Goal: Download file/media

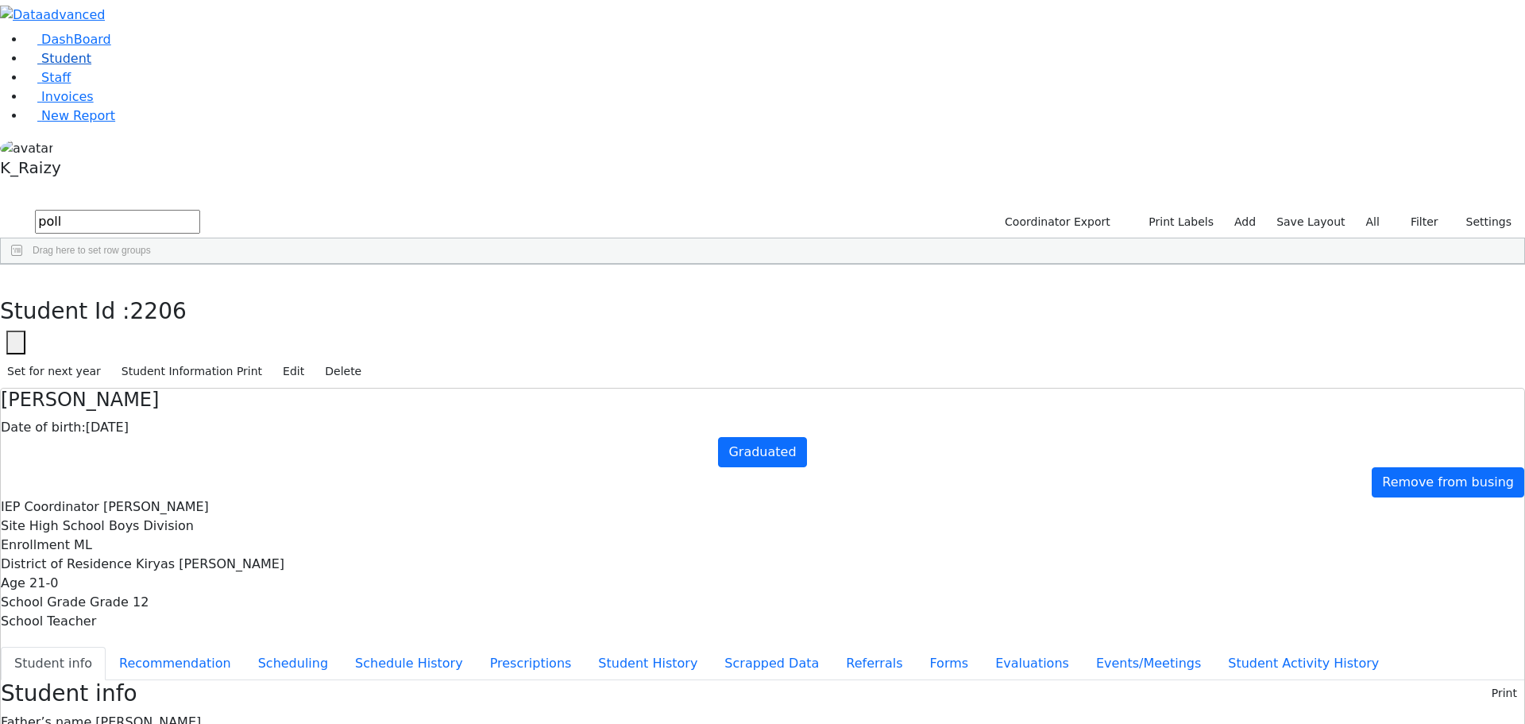
click at [91, 66] on link "Student" at bounding box center [58, 58] width 66 height 15
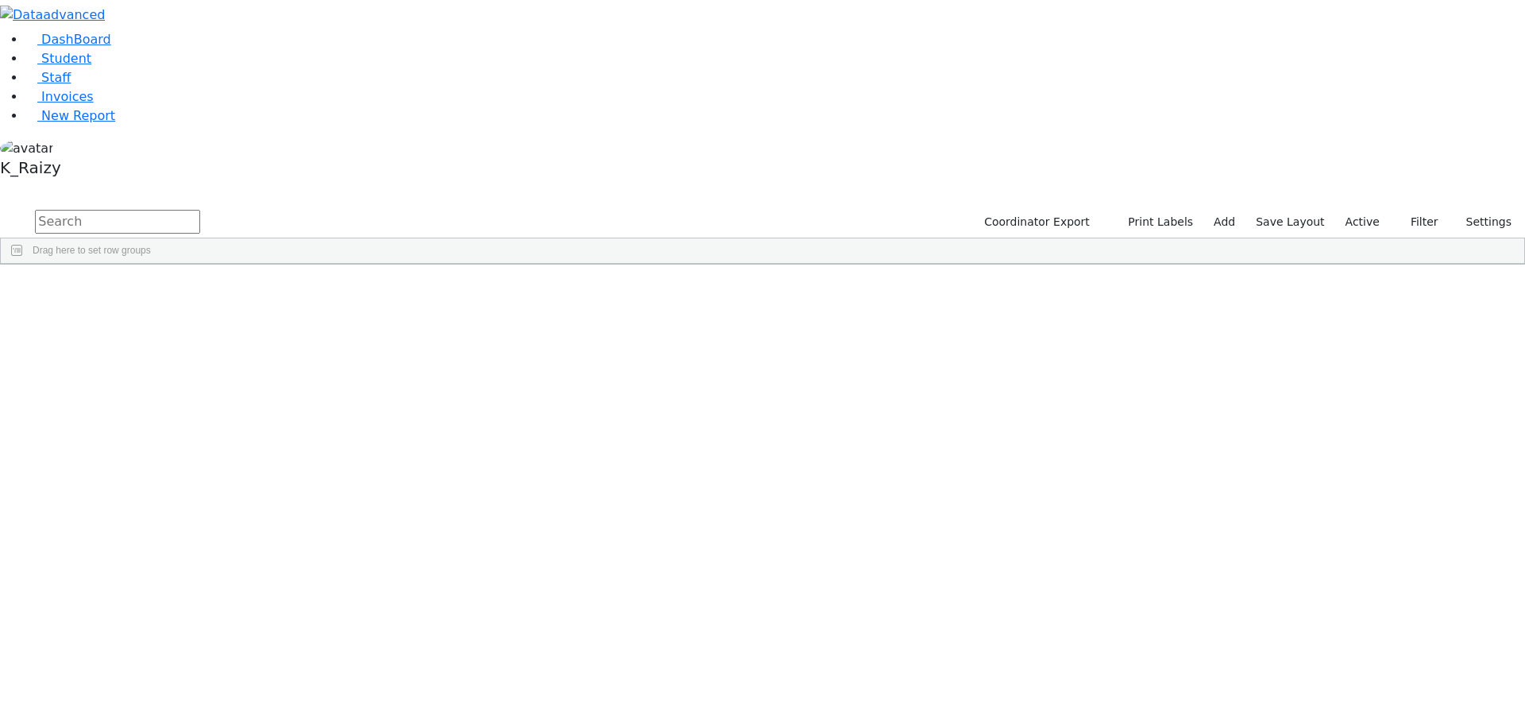
click at [200, 210] on input "text" at bounding box center [117, 222] width 165 height 24
type input "kaufman"
click at [465, 334] on div "[PERSON_NAME]" at bounding box center [418, 345] width 94 height 22
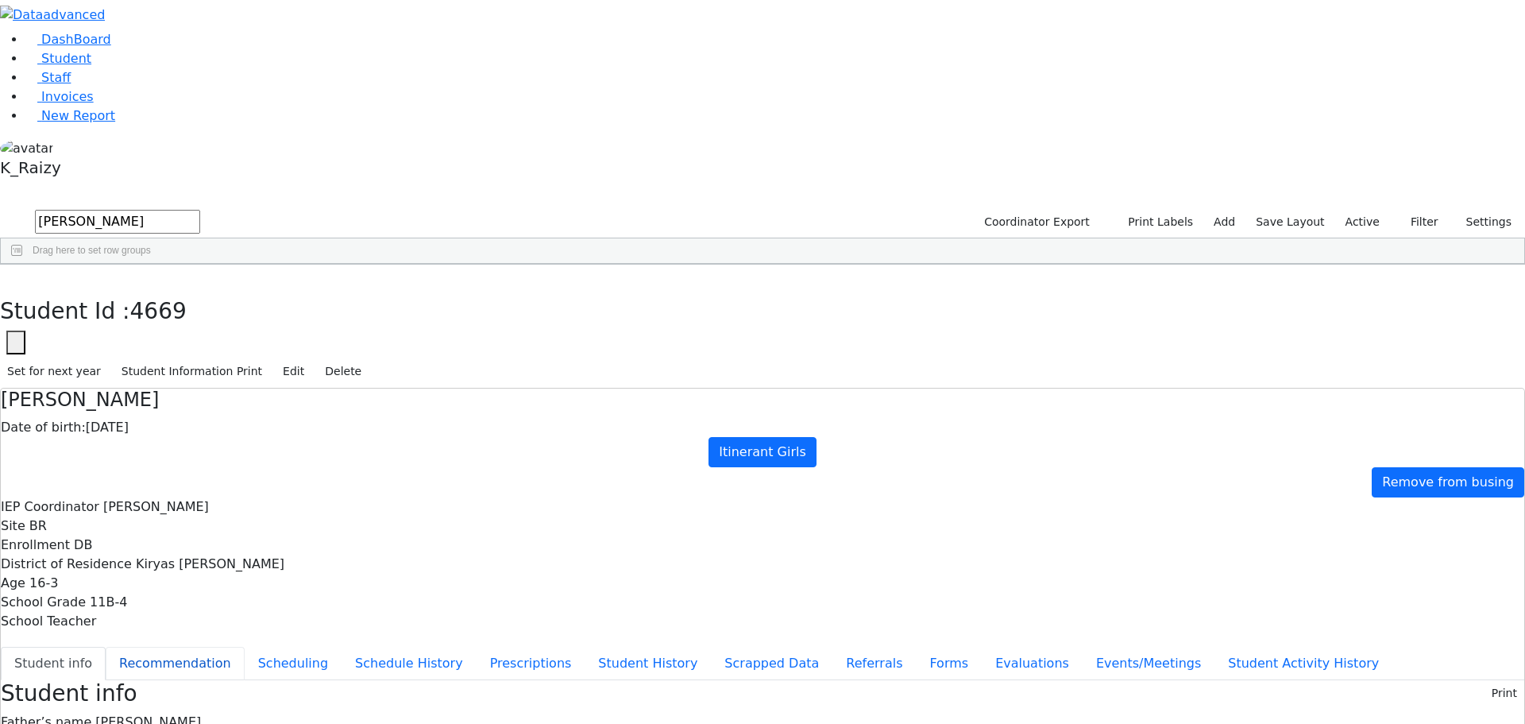
click at [245, 647] on button "Recommendation" at bounding box center [175, 663] width 139 height 33
checkbox input "true"
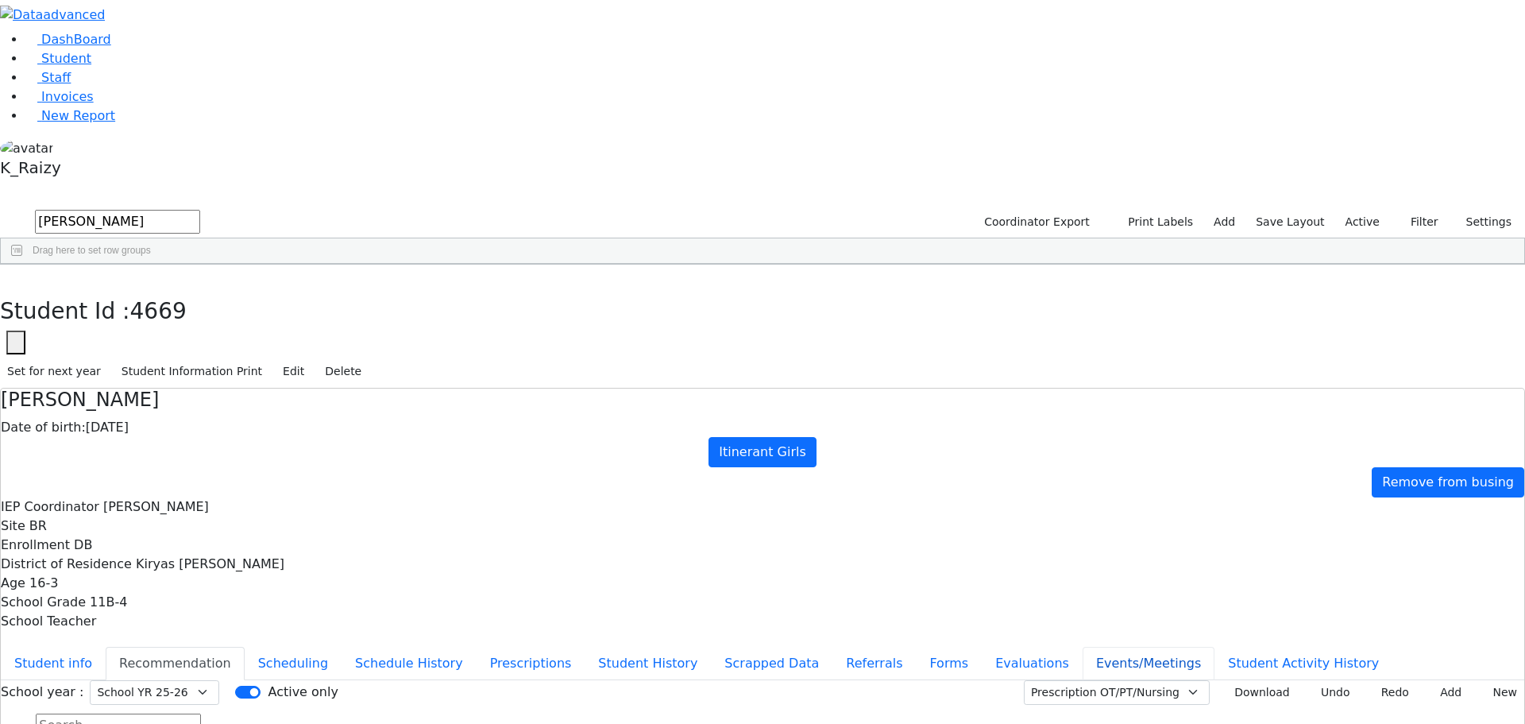
click at [1083, 647] on button "Events/Meetings" at bounding box center [1149, 663] width 132 height 33
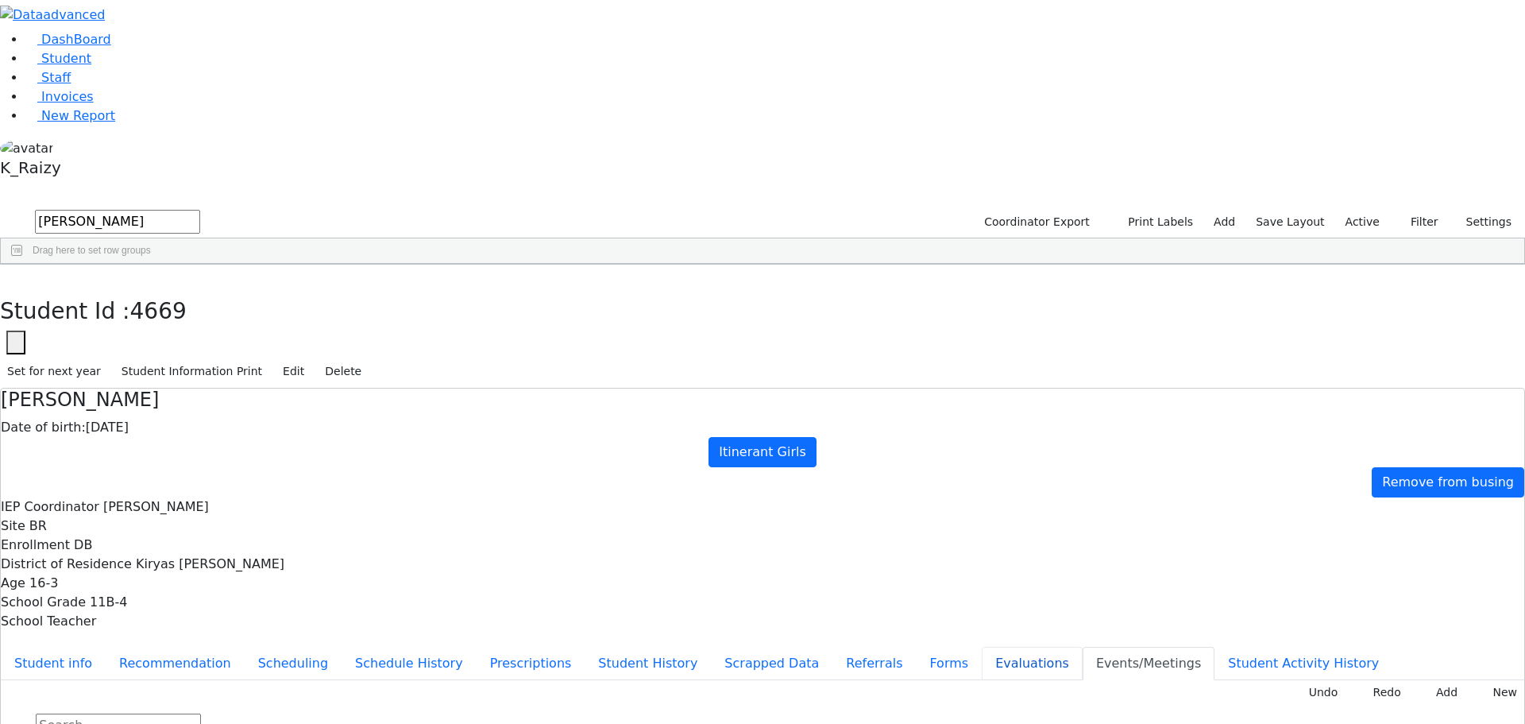
click at [982, 647] on button "Evaluations" at bounding box center [1032, 663] width 101 height 33
click at [832, 647] on button "Referrals" at bounding box center [873, 663] width 83 height 33
click at [916, 647] on button "Forms" at bounding box center [949, 663] width 66 height 33
type input "Mrs. Rachel Kaufman"
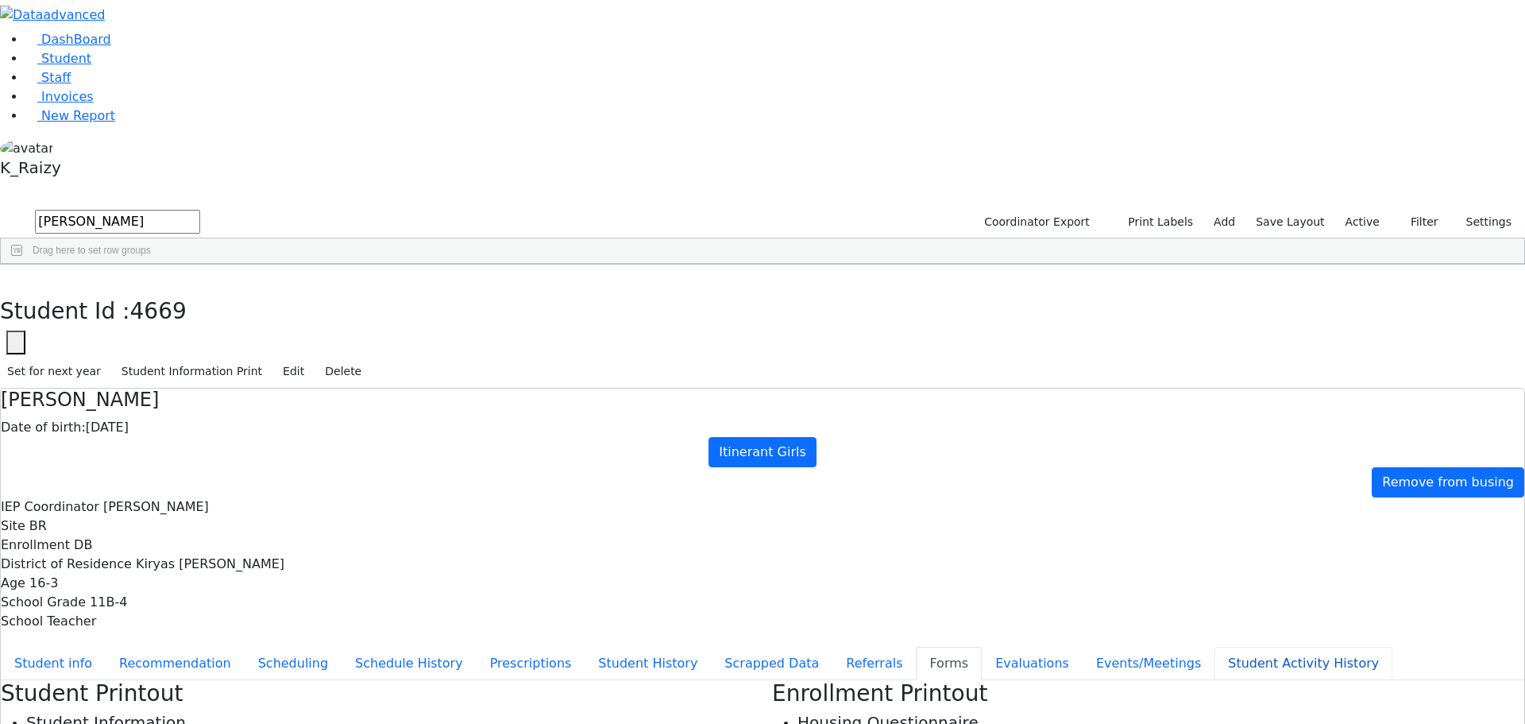
click at [1214, 647] on button "Student Activity History" at bounding box center [1303, 663] width 178 height 33
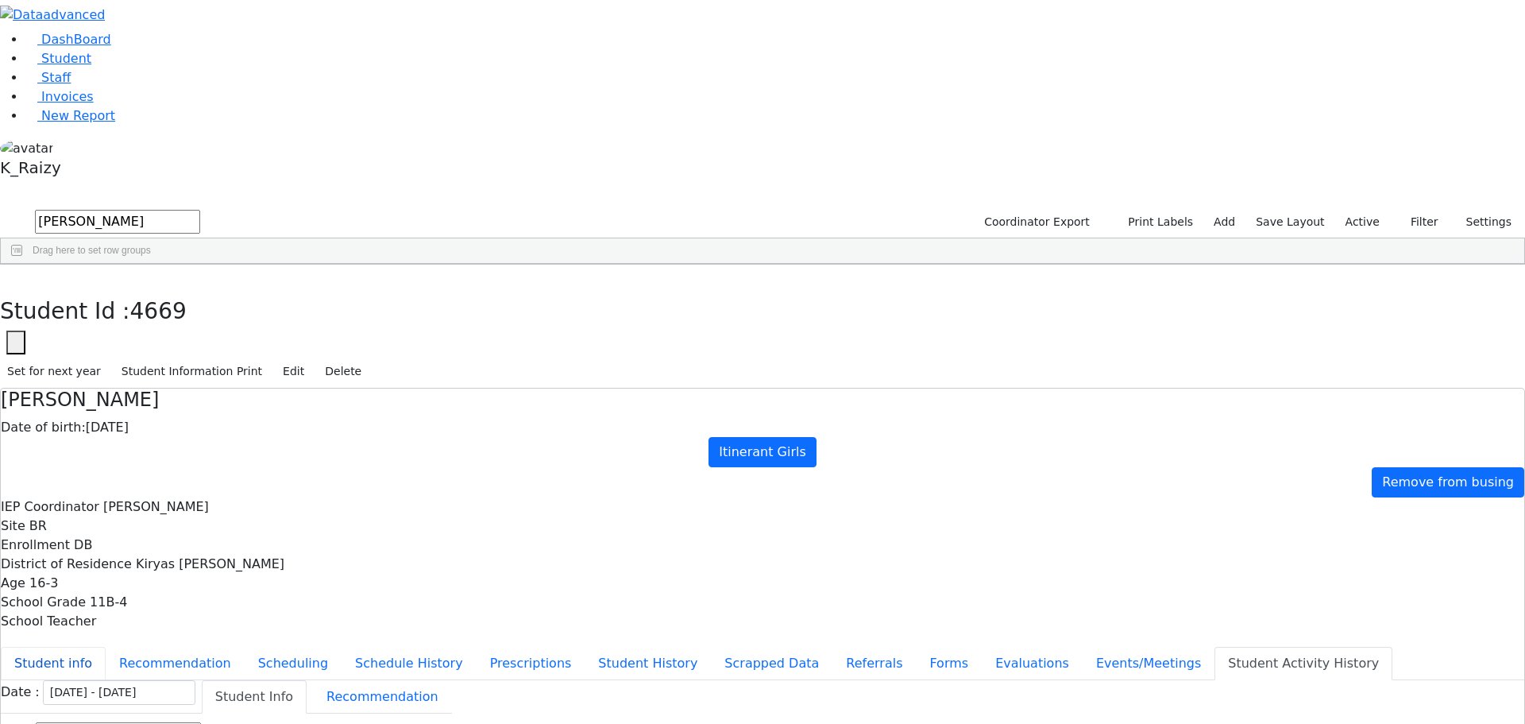
click at [106, 647] on button "Student info" at bounding box center [53, 663] width 105 height 33
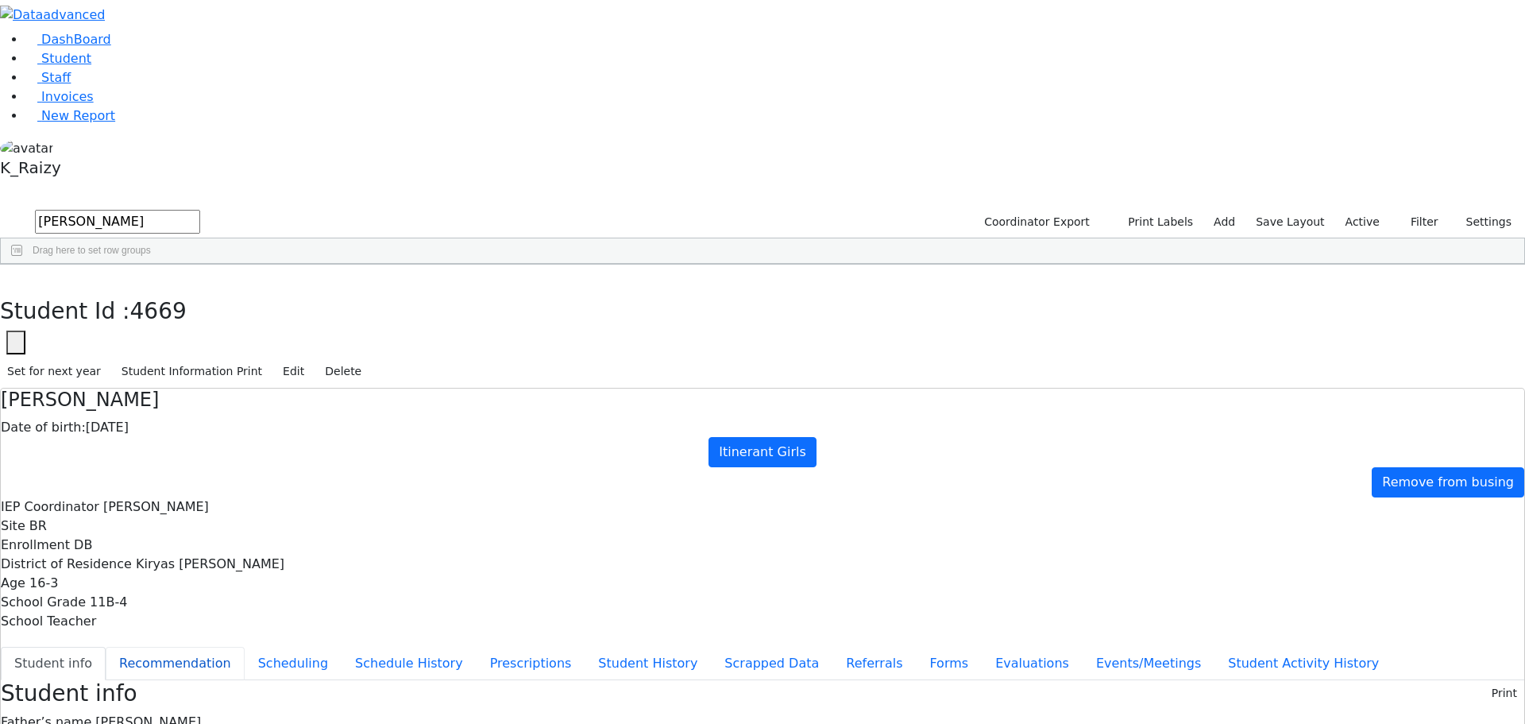
click at [245, 647] on button "Recommendation" at bounding box center [175, 663] width 139 height 33
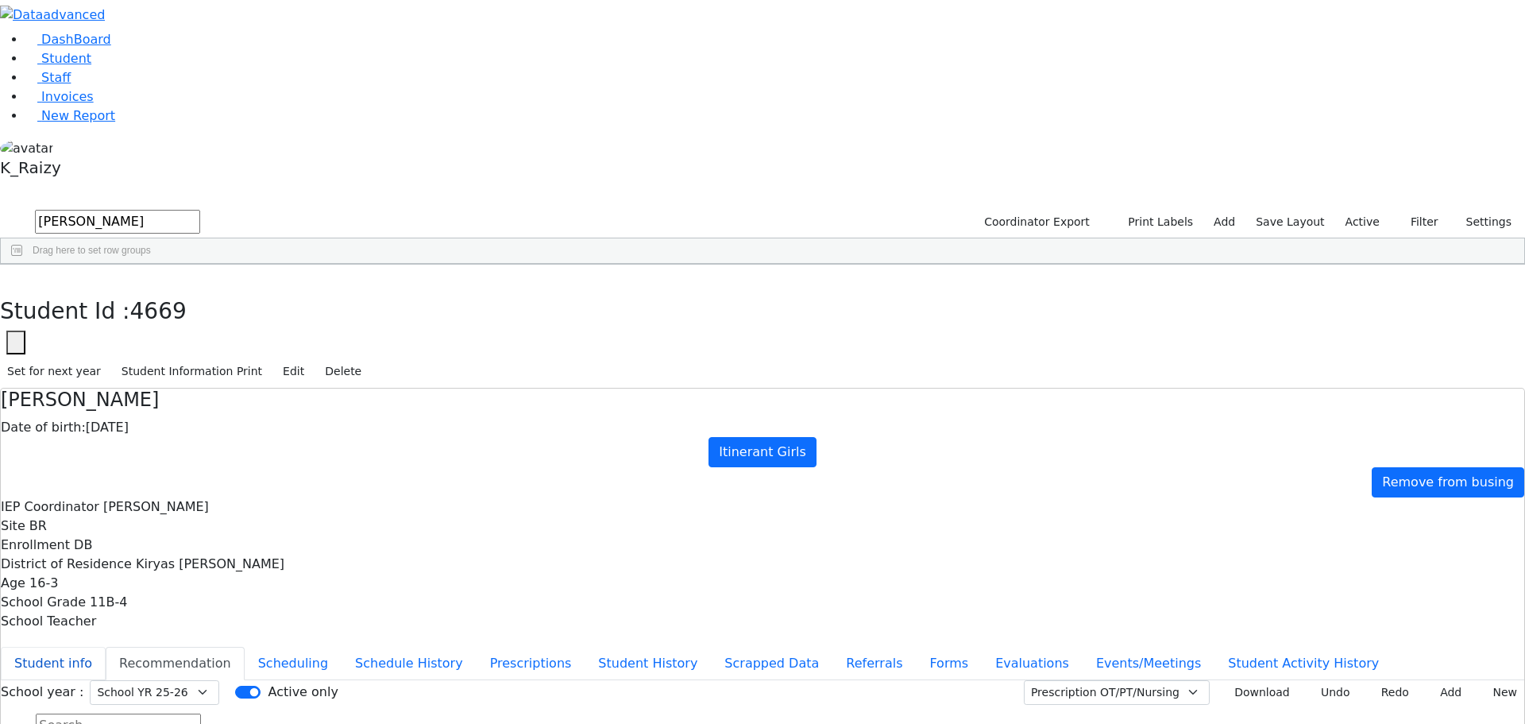
click at [106, 647] on button "Student info" at bounding box center [53, 663] width 105 height 33
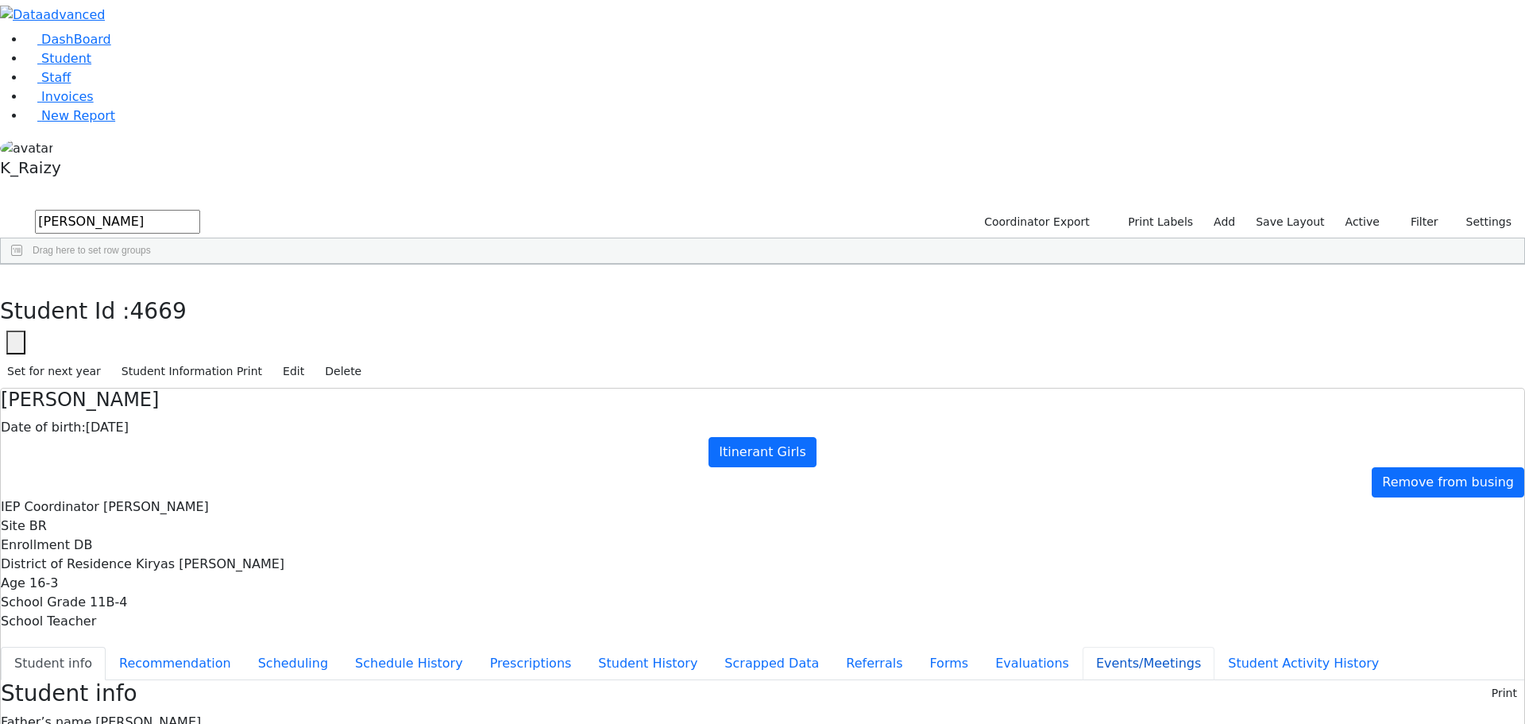
click at [1083, 647] on button "Events/Meetings" at bounding box center [1149, 663] width 132 height 33
click at [1475, 680] on button "New" at bounding box center [1499, 692] width 49 height 25
type input "2025-09-11"
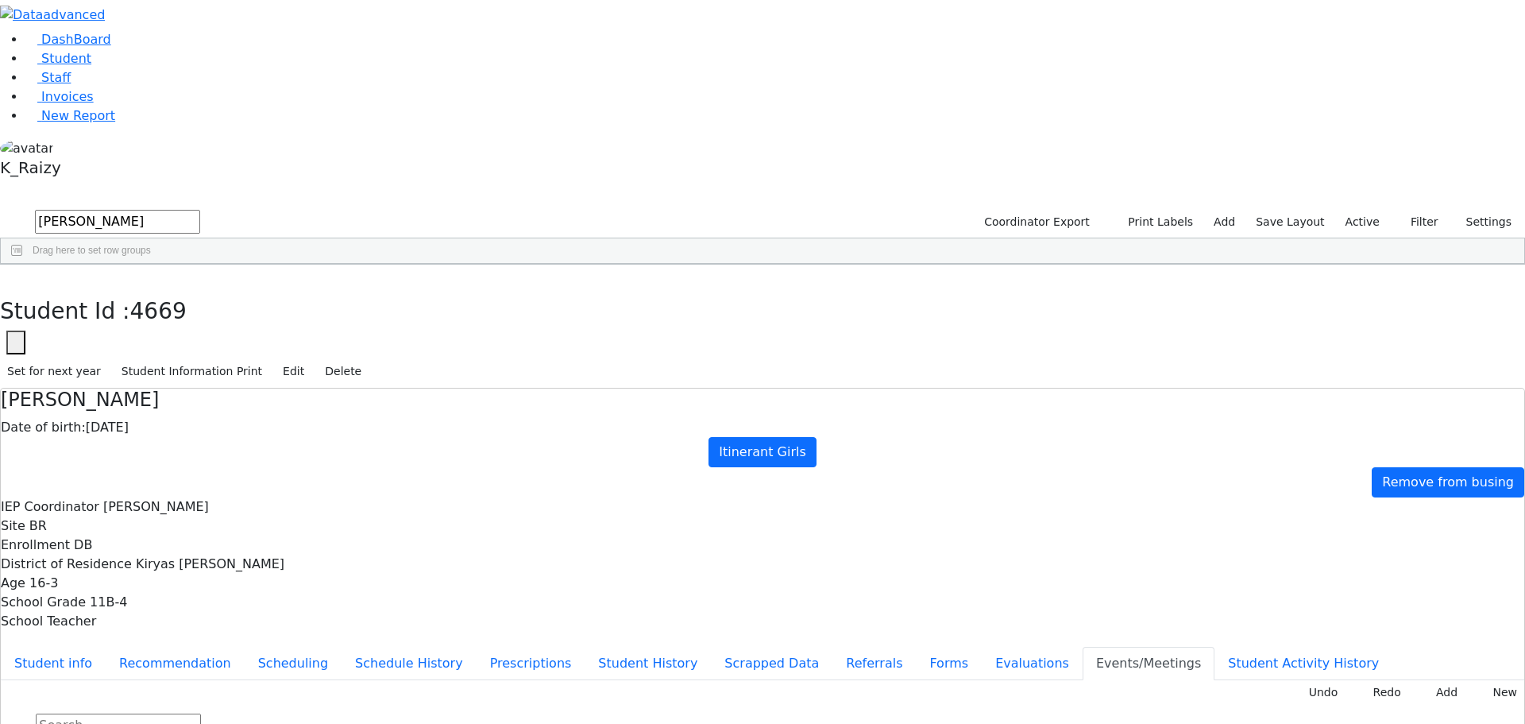
type input "Reduce SL"
click at [245, 647] on button "Recommendation" at bounding box center [175, 663] width 139 height 33
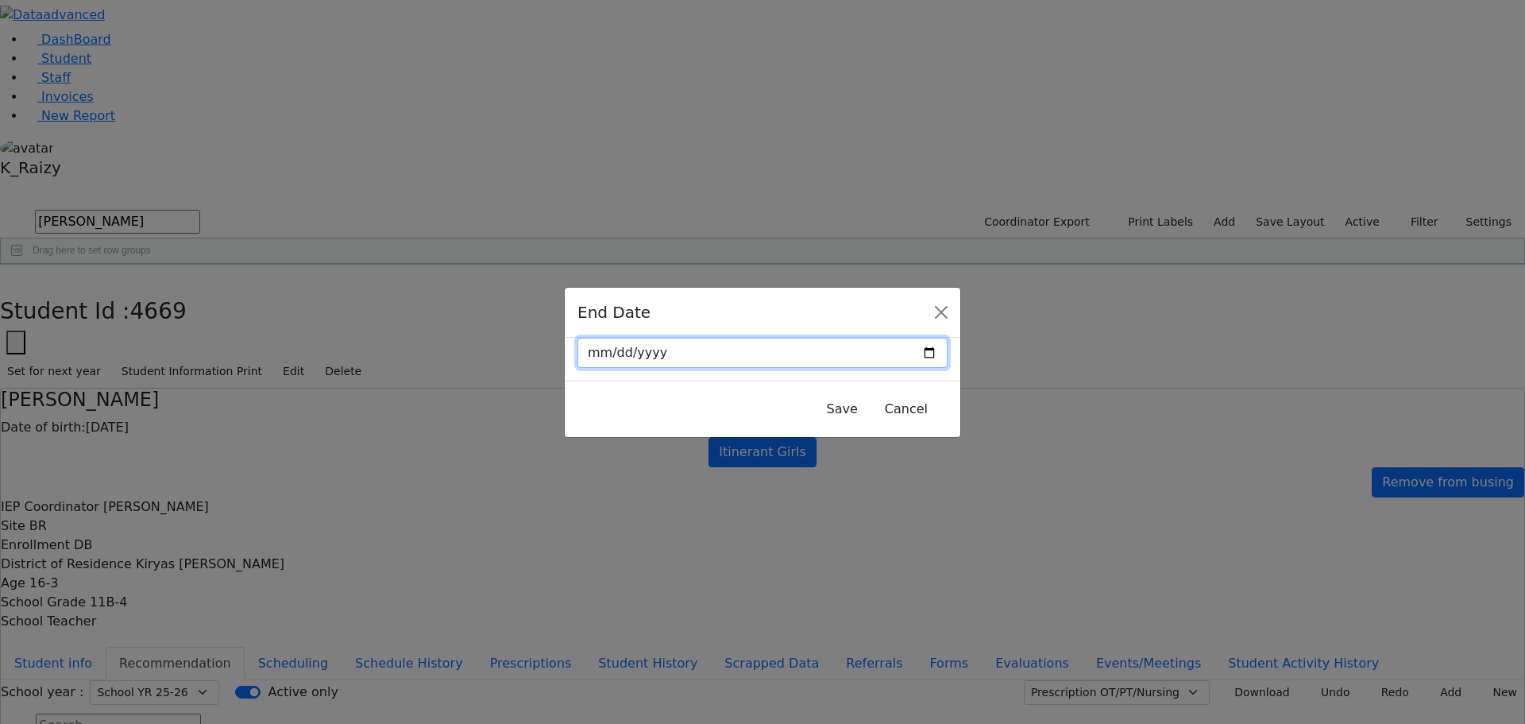
click at [896, 349] on input "date" at bounding box center [762, 353] width 370 height 30
type input "2025-09-11"
click at [816, 404] on button "Save" at bounding box center [842, 409] width 52 height 30
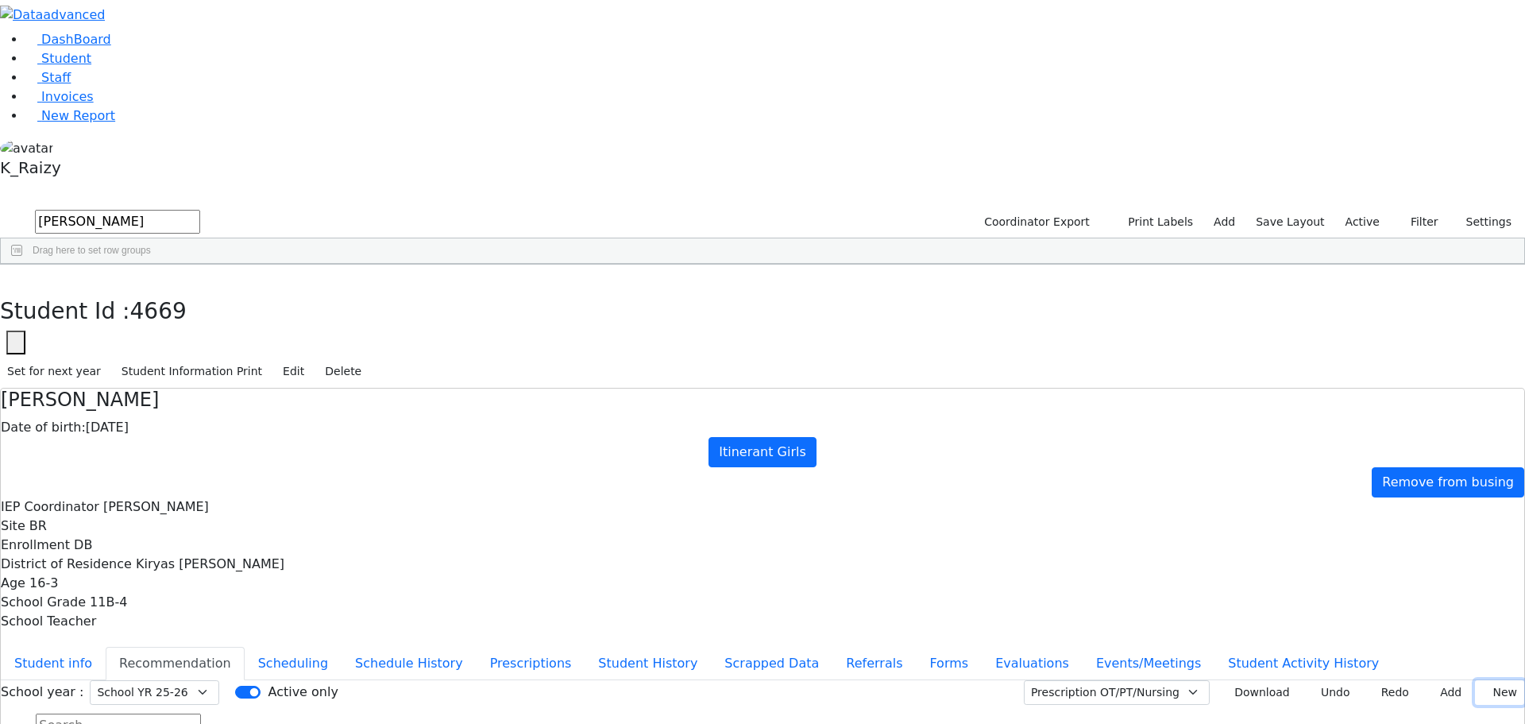
click at [1475, 680] on button "New" at bounding box center [1499, 692] width 49 height 25
type input "2025-09-11"
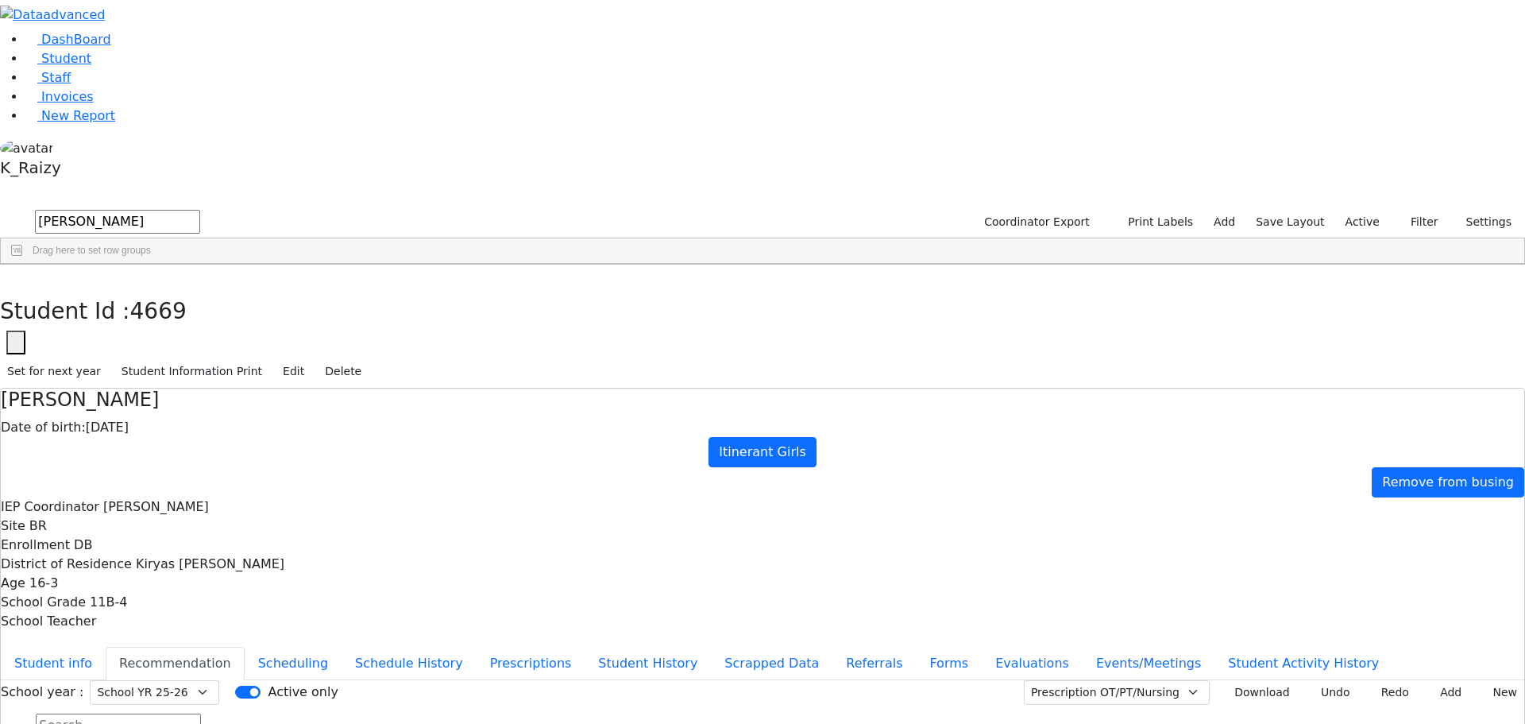
drag, startPoint x: 1052, startPoint y: 380, endPoint x: 1110, endPoint y: 348, distance: 66.5
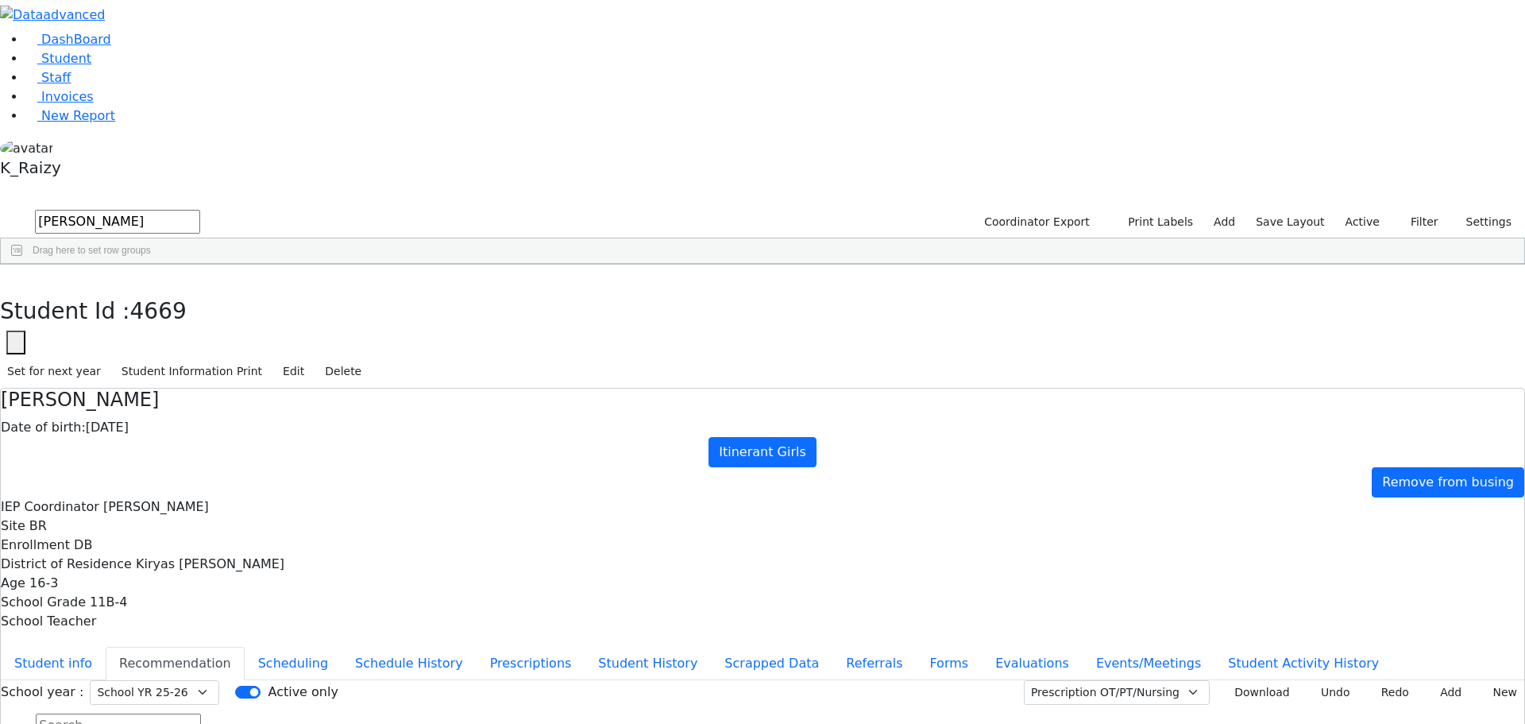
type input "2025-09-12"
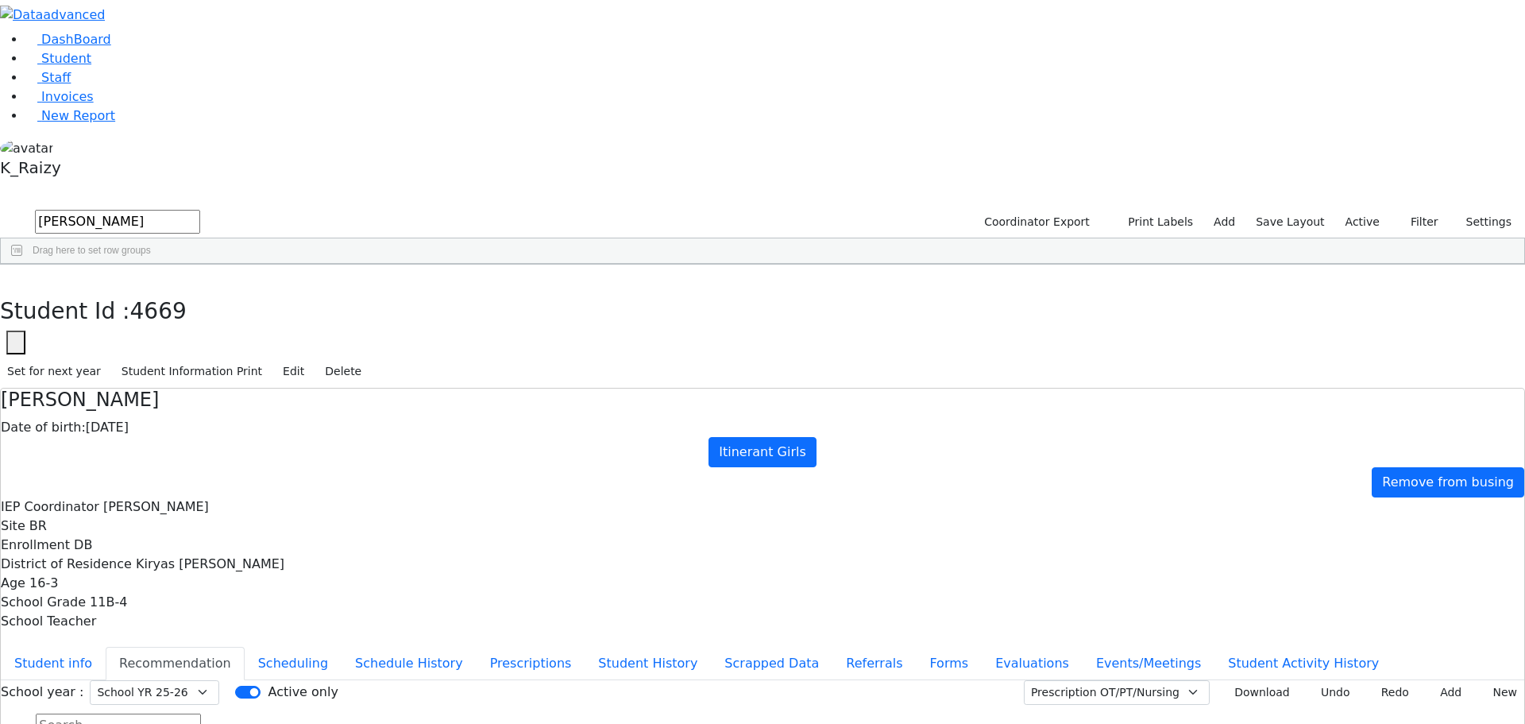
drag, startPoint x: 954, startPoint y: 571, endPoint x: 924, endPoint y: 581, distance: 31.9
click at [363, 388] on h4 "Liba Kaufman" at bounding box center [762, 399] width 1523 height 23
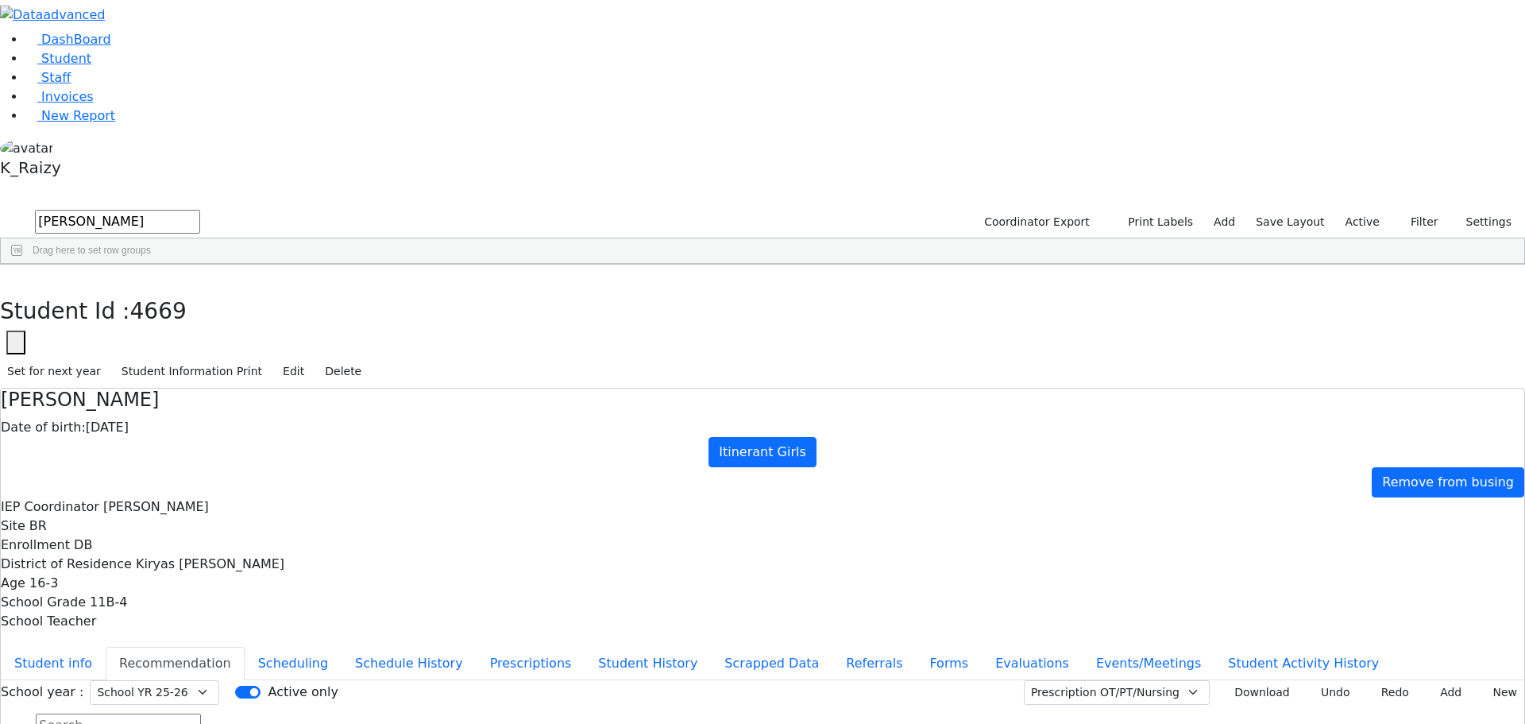
click at [363, 388] on h4 "Liba Kaufman" at bounding box center [762, 399] width 1523 height 23
click at [360, 388] on h4 "Liba Kaufman" at bounding box center [762, 399] width 1523 height 23
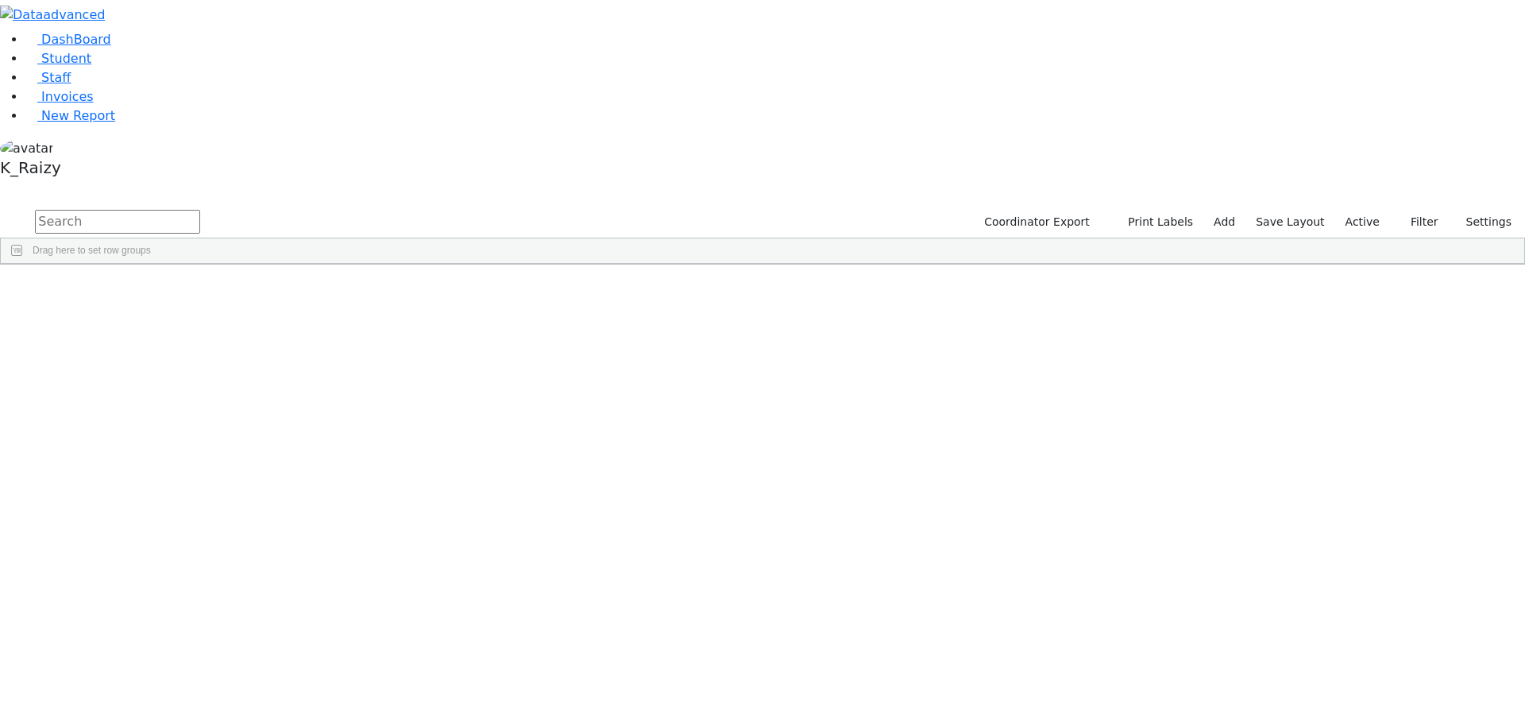
click at [1087, 253] on div "DashBoard Student Staff Invoices New Report A" at bounding box center [762, 132] width 1525 height 264
click at [79, 66] on link "Student" at bounding box center [58, 58] width 66 height 15
click at [1510, 351] on span "button" at bounding box center [1516, 357] width 13 height 13
click at [1403, 454] on span "IEP Coordinator" at bounding box center [1436, 459] width 136 height 11
click at [1414, 447] on div "IEP Coordinator" at bounding box center [1428, 459] width 158 height 25
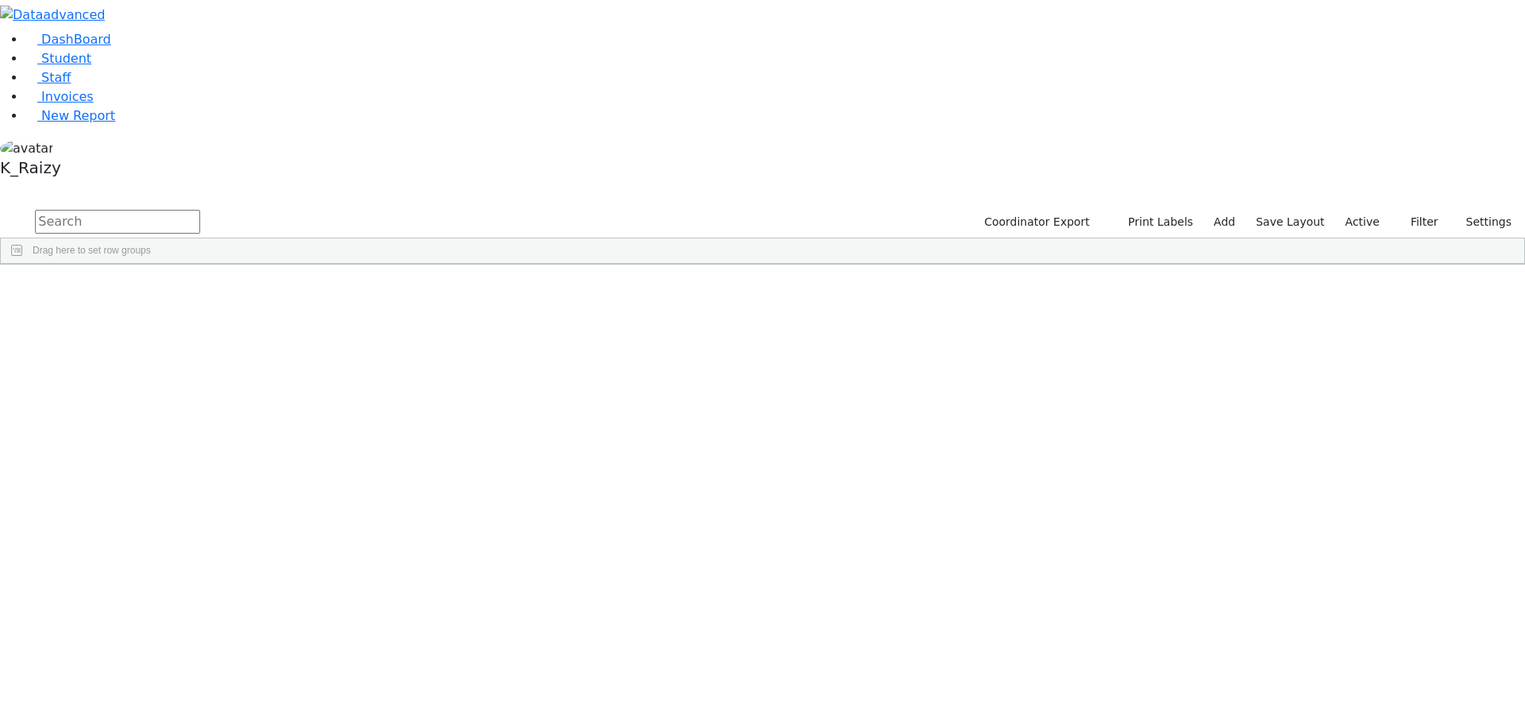
click at [1391, 533] on span "Program Type" at bounding box center [1436, 538] width 136 height 11
click at [1402, 631] on div "(Select All)" at bounding box center [1392, 636] width 45 height 11
click at [1372, 650] on div "Itinerant Boys" at bounding box center [1399, 655] width 58 height 11
click at [1376, 670] on div "Itinerant Girls" at bounding box center [1398, 675] width 56 height 11
click at [1374, 631] on div "(Select All)" at bounding box center [1392, 636] width 45 height 11
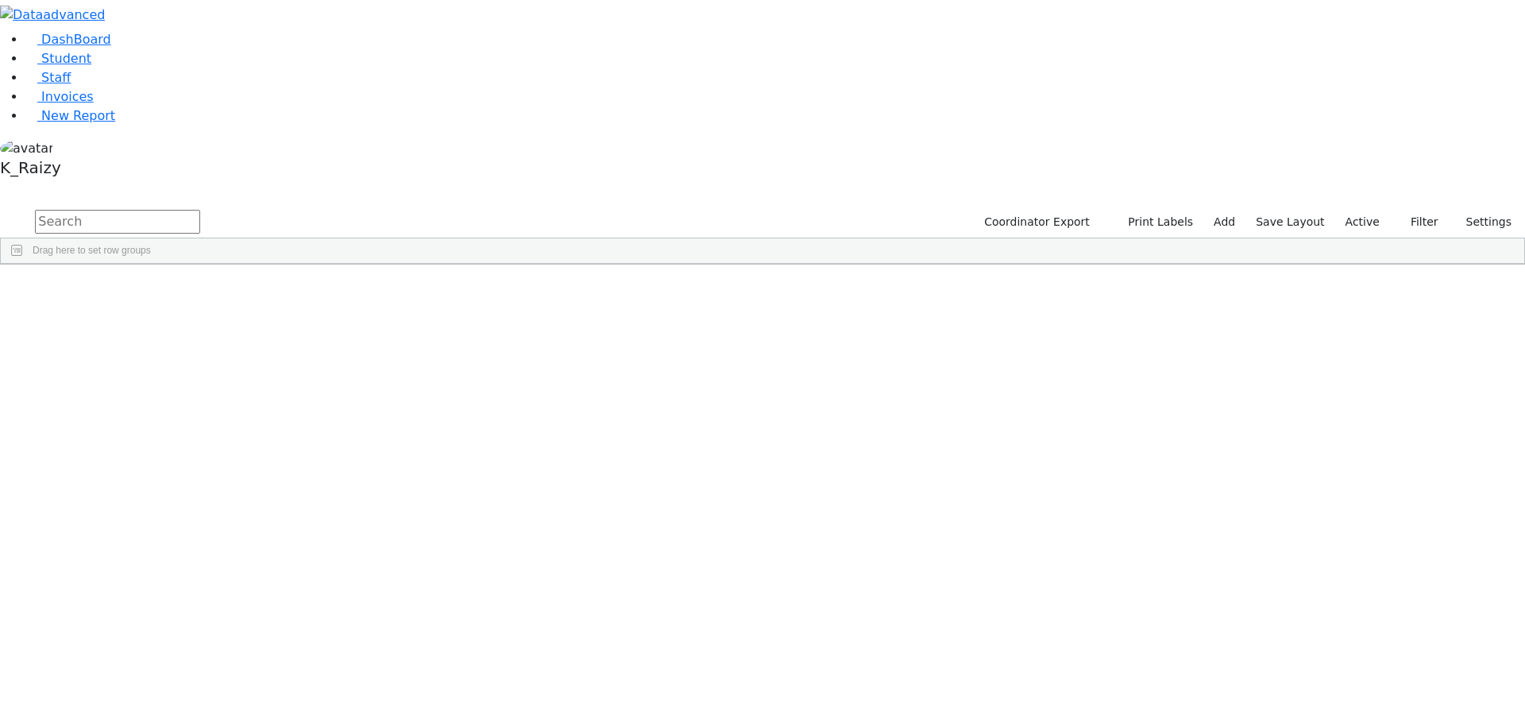
click at [1368, 376] on span "DOB" at bounding box center [1436, 381] width 136 height 11
click at [1361, 404] on div "Equals" at bounding box center [1428, 413] width 149 height 19
click at [1193, 504] on span "In range" at bounding box center [1175, 509] width 35 height 11
click at [1354, 427] on input "date" at bounding box center [1428, 434] width 149 height 14
type input "2013-09-01"
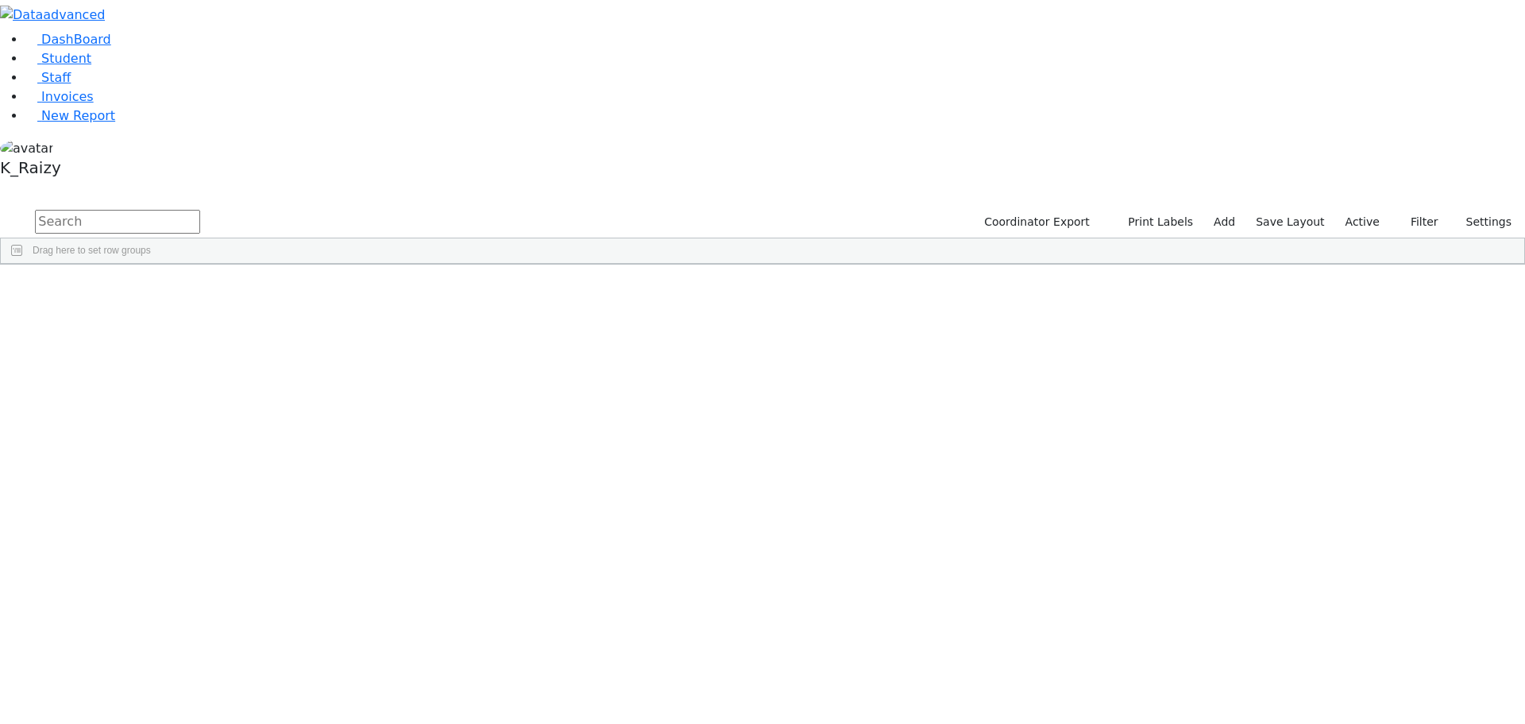
click at [1354, 444] on input "date" at bounding box center [1428, 451] width 149 height 14
type input "2012-08-31"
click at [1357, 427] on input "2013-09-01" at bounding box center [1428, 434] width 149 height 14
type input "2012-08-31"
click at [1354, 444] on input "2012-08-31" at bounding box center [1428, 451] width 149 height 14
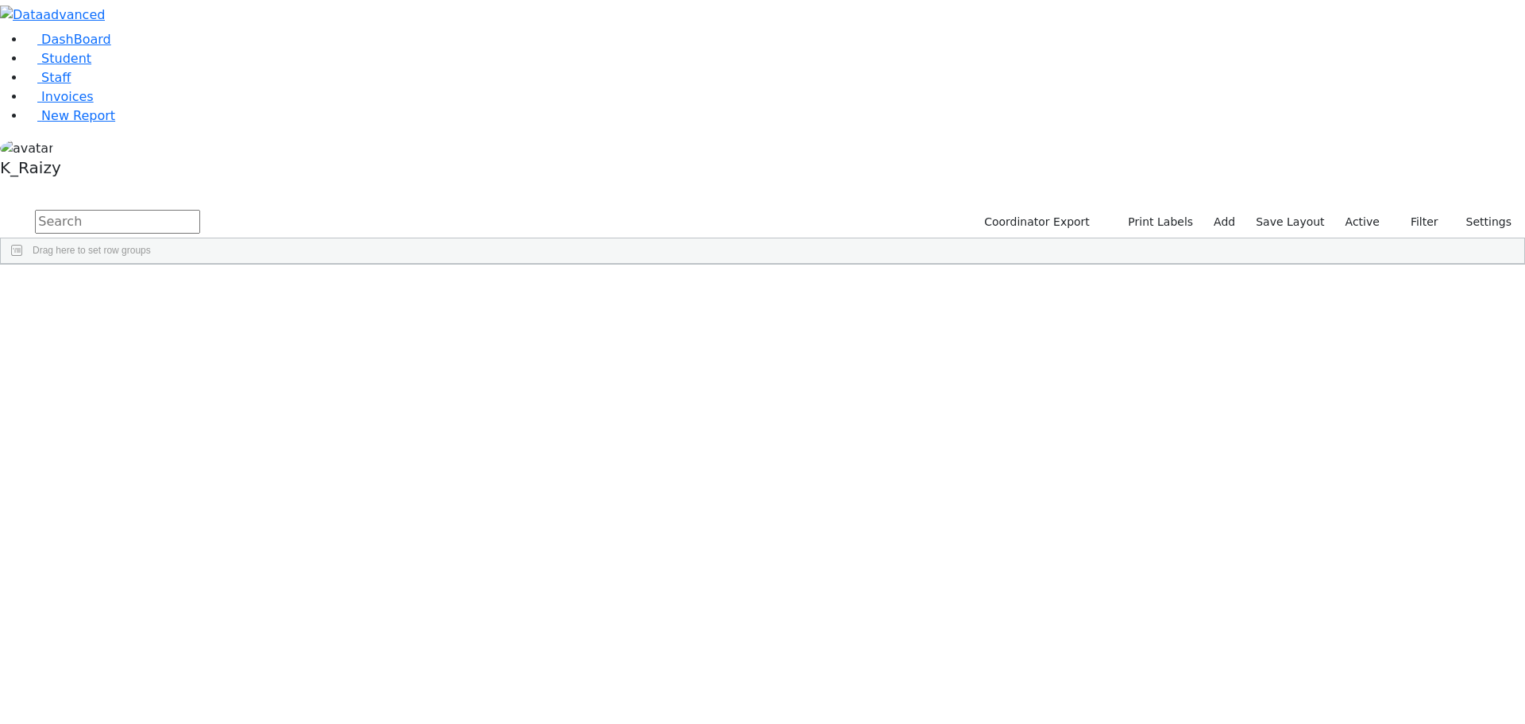
type input "2013-09-01"
click at [291, 270] on span at bounding box center [285, 276] width 13 height 13
click at [1510, 351] on span "button" at bounding box center [1516, 357] width 13 height 13
click at [1510, 284] on span "button" at bounding box center [1516, 290] width 13 height 13
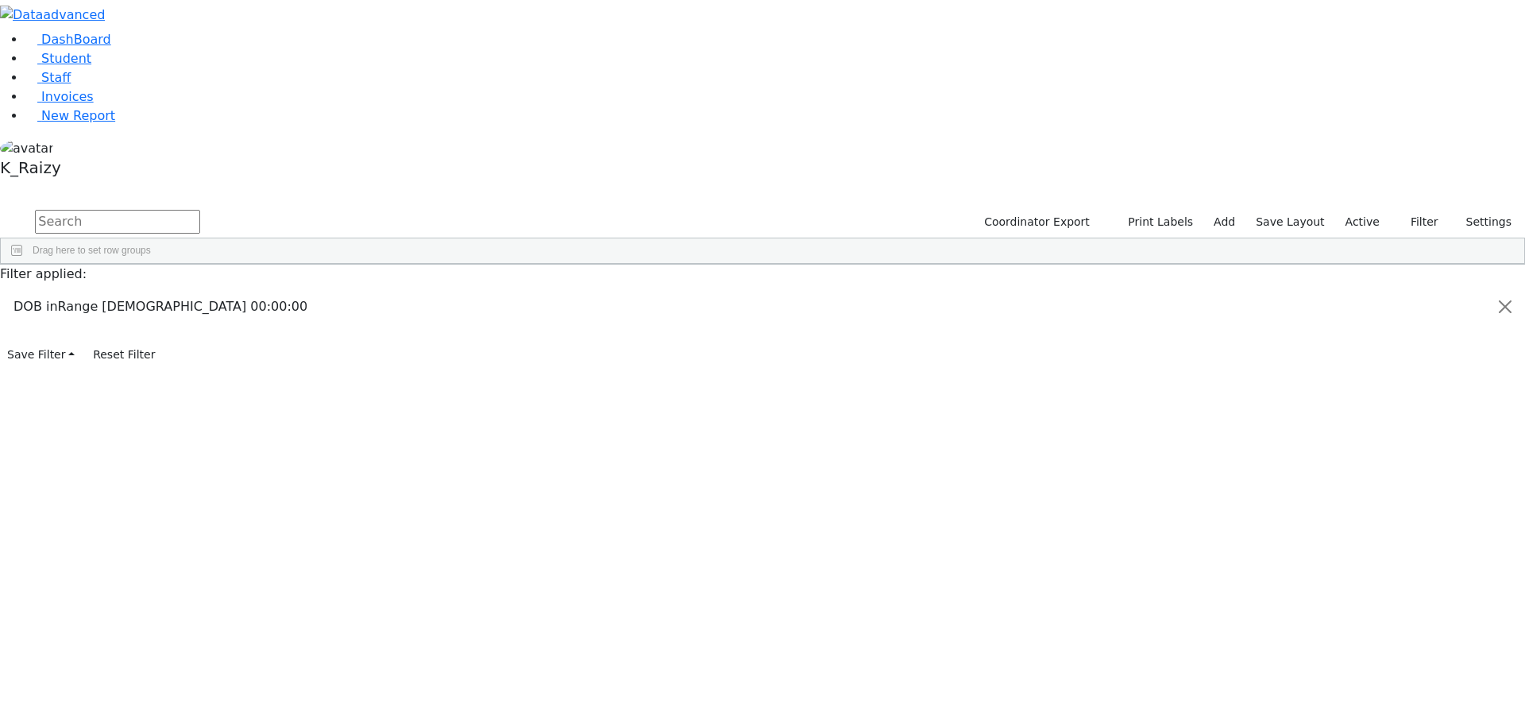
click at [1389, 385] on span "Age" at bounding box center [1397, 390] width 17 height 11
checkbox input "true"
click at [1510, 284] on span "button" at bounding box center [1516, 290] width 13 height 13
click at [726, 482] on span "Excel Export (.xlsx)‎" at bounding box center [678, 493] width 95 height 22
click at [1510, 351] on span "button" at bounding box center [1516, 357] width 13 height 13
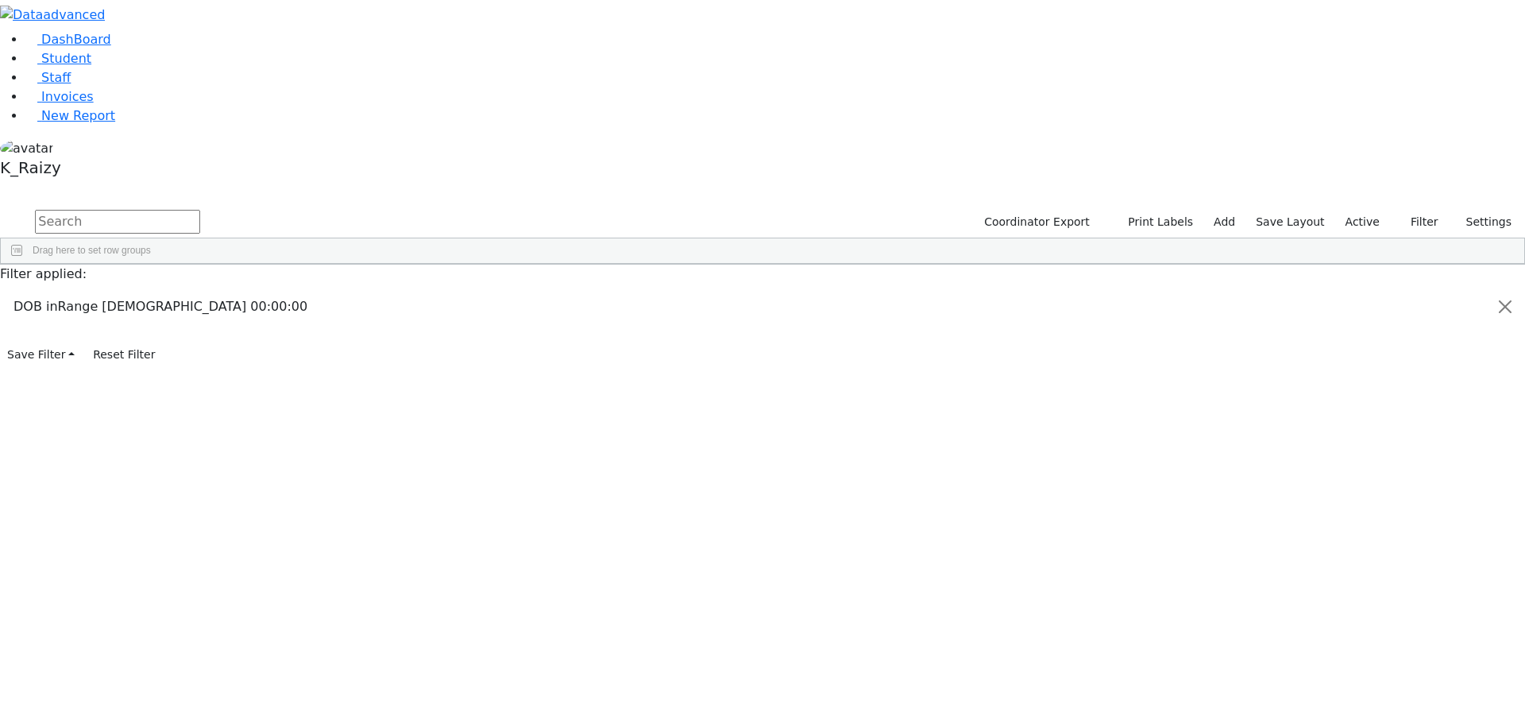
click at [1354, 427] on input "2012-08-31" at bounding box center [1428, 434] width 149 height 14
type input "2011-08-31"
click at [1384, 444] on input "2013-09-01" at bounding box center [1428, 451] width 149 height 14
type input "2012-09-01"
click at [541, 588] on span "Excel Export (.xlsx)‎" at bounding box center [493, 599] width 95 height 22
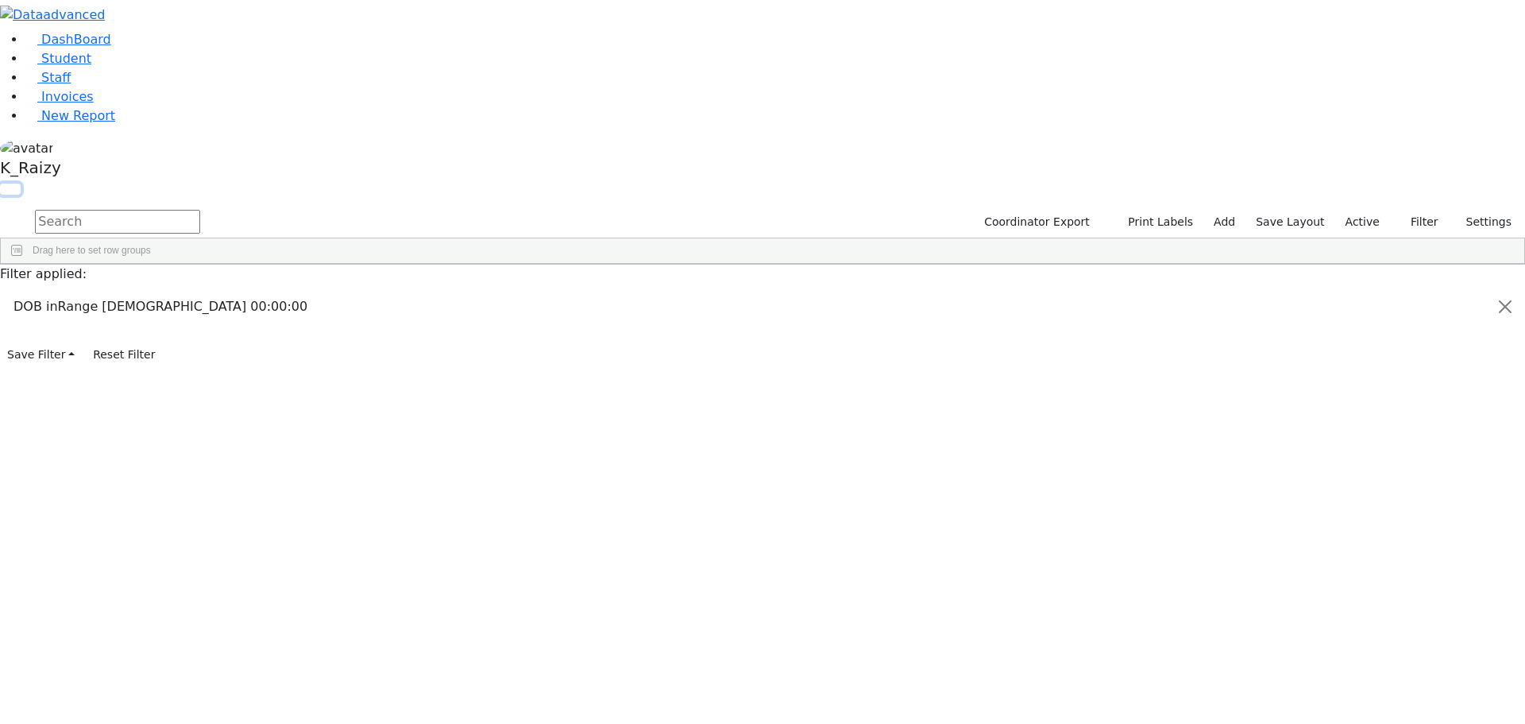
click at [21, 183] on button "button" at bounding box center [10, 188] width 21 height 11
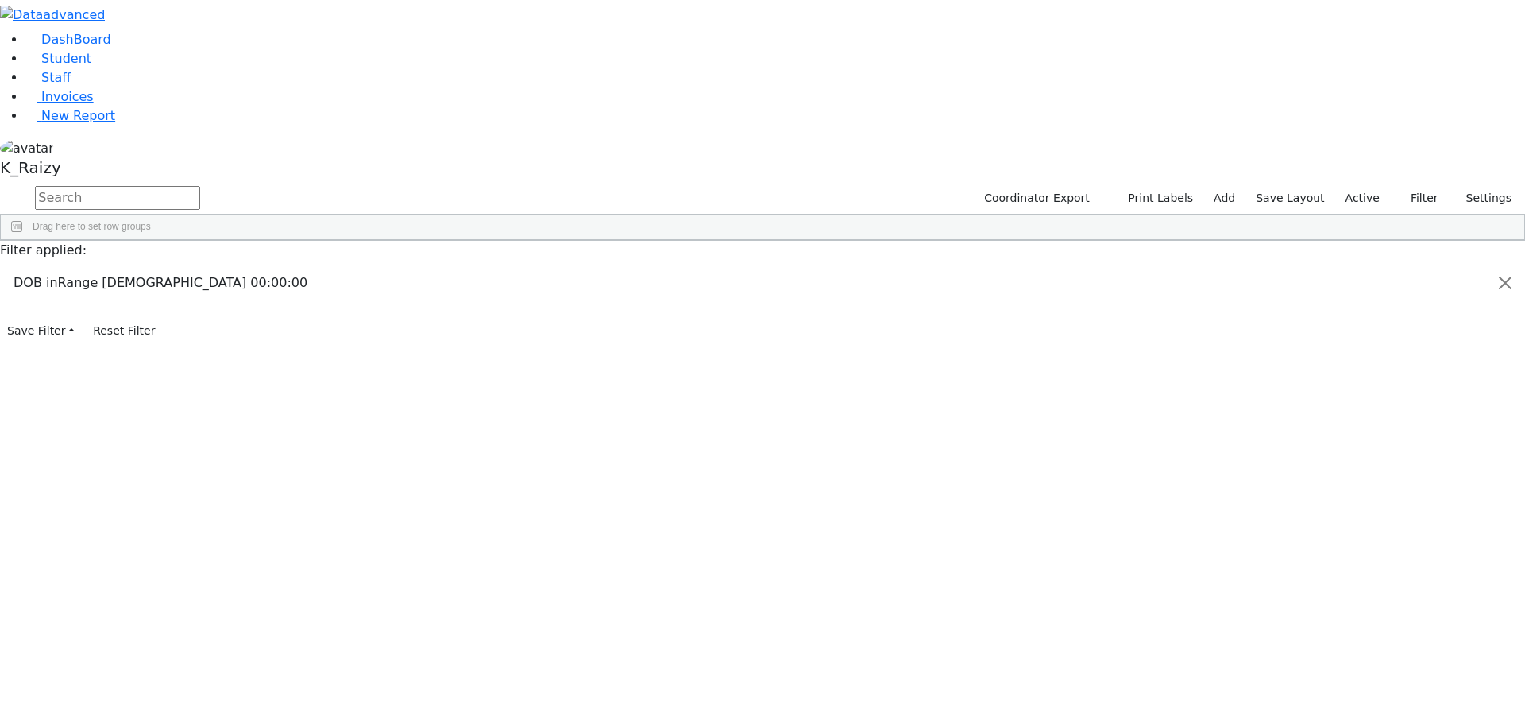
click at [0, 0] on button "button" at bounding box center [0, 0] width 0 height 0
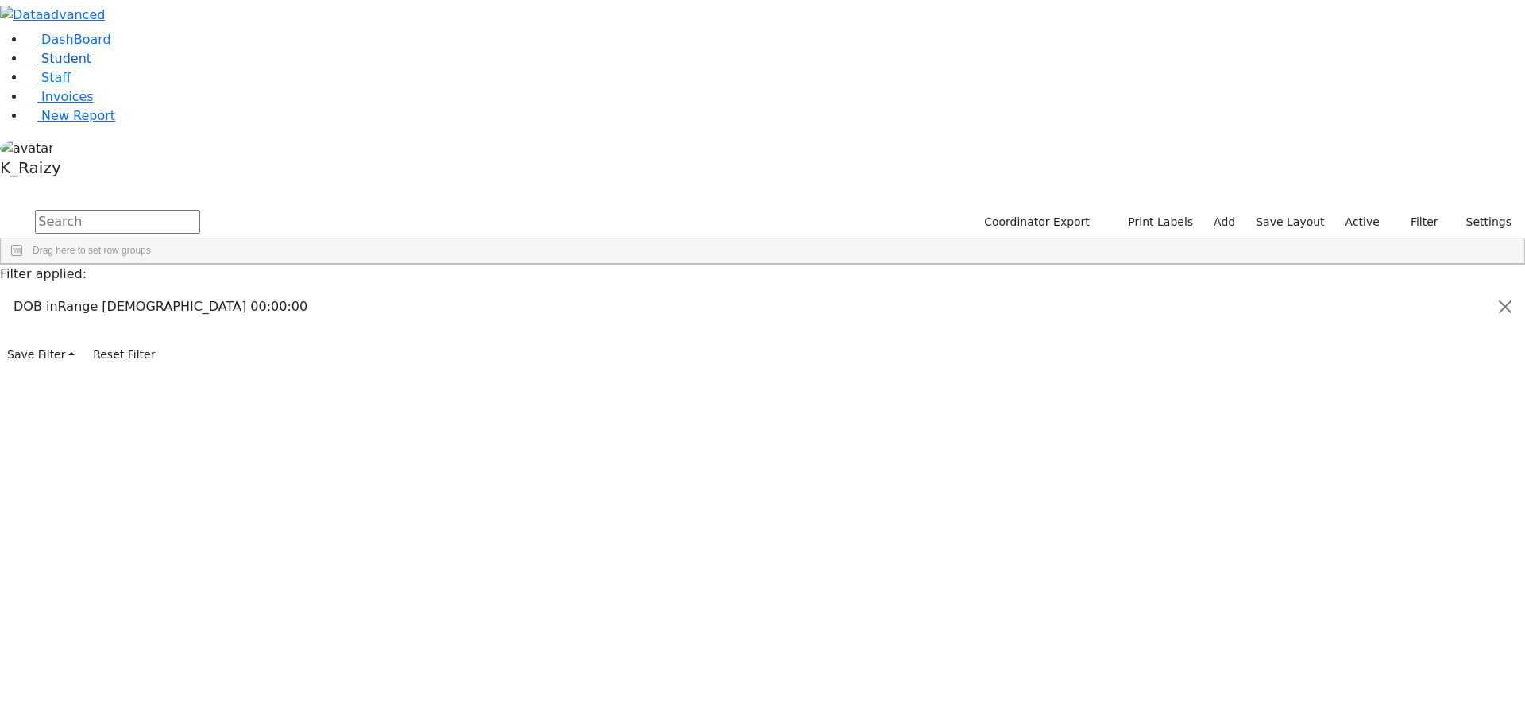
click at [83, 66] on link "Student" at bounding box center [58, 58] width 66 height 15
